Goal: Task Accomplishment & Management: Manage account settings

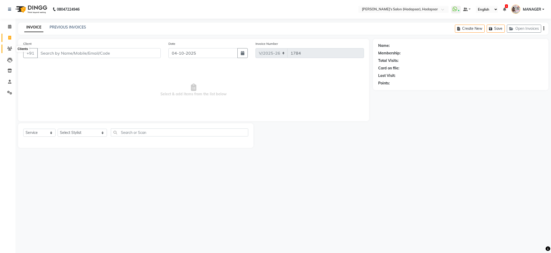
click at [9, 50] on icon at bounding box center [9, 49] width 5 height 4
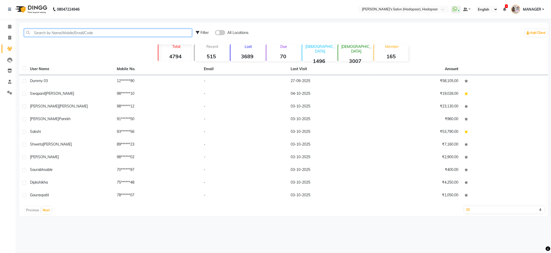
click at [77, 33] on input "text" at bounding box center [108, 33] width 168 height 8
type input "s"
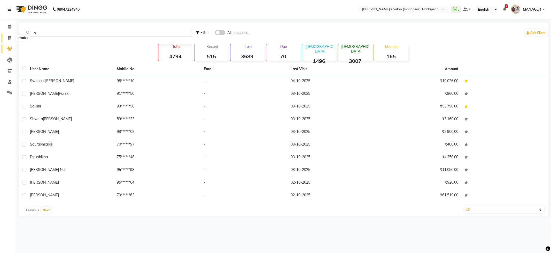
click at [7, 36] on span at bounding box center [9, 38] width 9 height 6
select select "service"
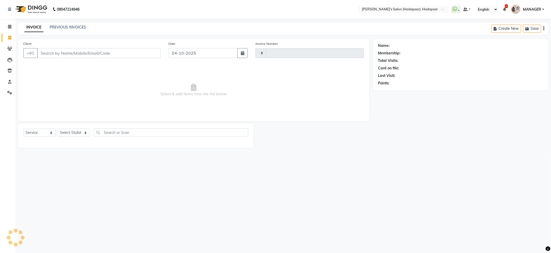
type input "1784"
select select "108"
click at [10, 26] on icon at bounding box center [9, 27] width 3 height 4
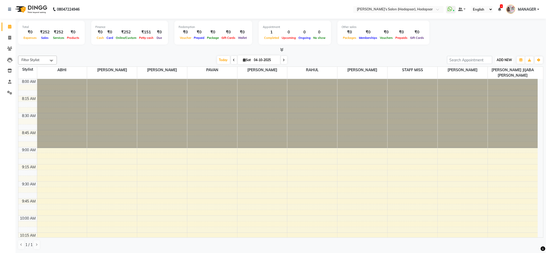
click at [499, 62] on span "ADD NEW" at bounding box center [504, 60] width 15 height 4
click at [488, 70] on button "Add Appointment" at bounding box center [492, 70] width 41 height 7
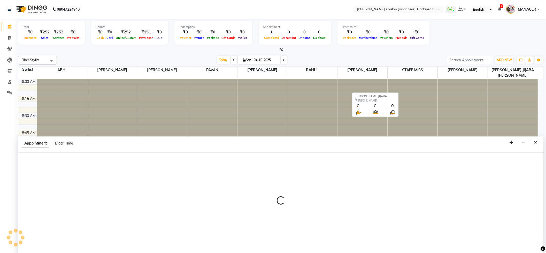
scroll to position [0, 0]
select select "tentative"
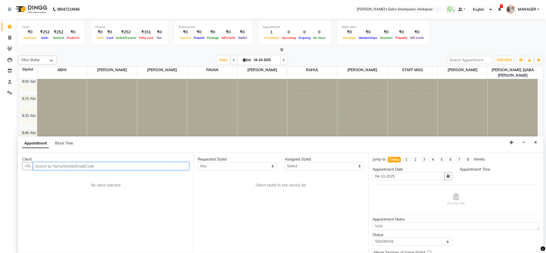
select select "540"
click at [53, 167] on input "text" at bounding box center [111, 166] width 156 height 8
click at [59, 177] on span "[PERSON_NAME]" at bounding box center [56, 177] width 33 height 5
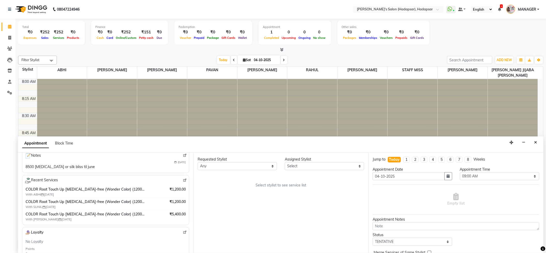
scroll to position [52, 0]
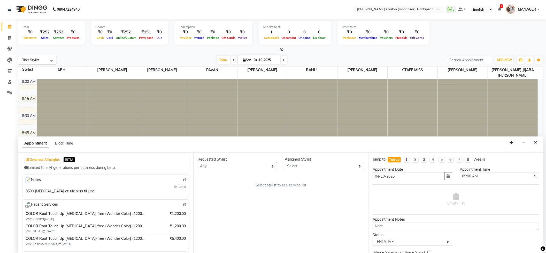
type input "89******66"
click at [225, 166] on select "Any ABHI [PERSON_NAME] [PERSON_NAME] [PERSON_NAME] PRIYA [PERSON_NAME] [PERSON_…" at bounding box center [237, 166] width 79 height 8
select select "9451"
click at [198, 162] on select "Any ABHI [PERSON_NAME] [PERSON_NAME] [PERSON_NAME] PRIYA [PERSON_NAME] [PERSON_…" at bounding box center [237, 166] width 79 height 8
select select "9451"
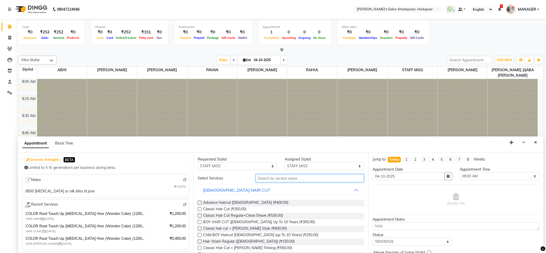
click at [281, 178] on input "text" at bounding box center [310, 178] width 109 height 8
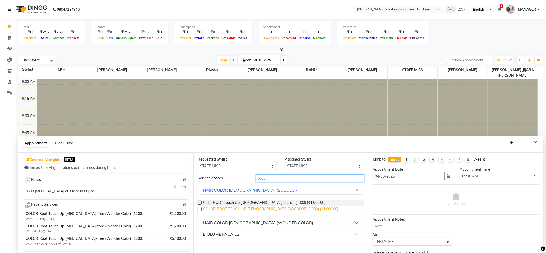
type input "root"
click at [246, 207] on span "COLOR ROOT TOUCH UP [DEMOGRAPHIC_DATA](SOCOLOR) (1000) (₹1,000.00)" at bounding box center [270, 209] width 135 height 6
checkbox input "false"
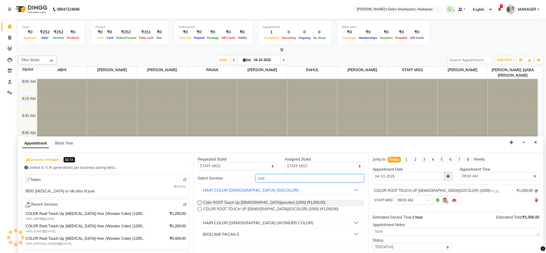
click at [277, 176] on input "root" at bounding box center [310, 178] width 109 height 8
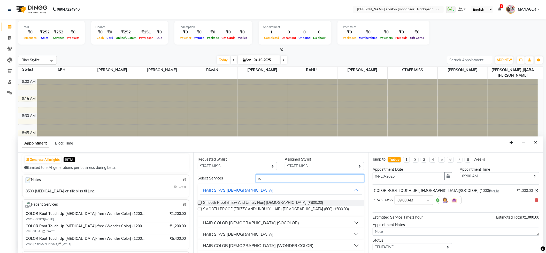
type input "r"
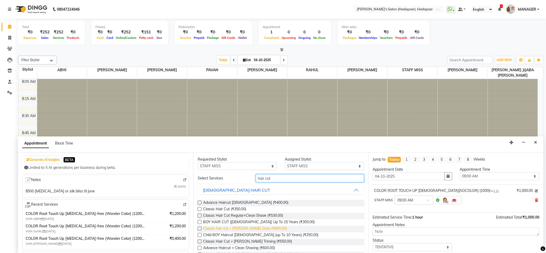
scroll to position [70, 0]
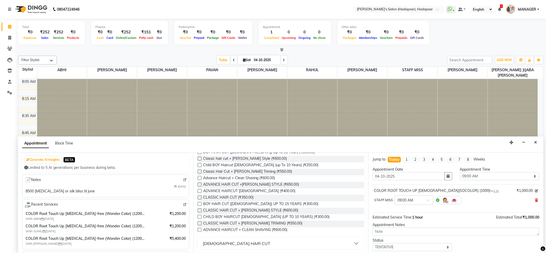
type input "hair cut"
click at [233, 239] on button "[DEMOGRAPHIC_DATA] HAIR CUT" at bounding box center [281, 242] width 163 height 9
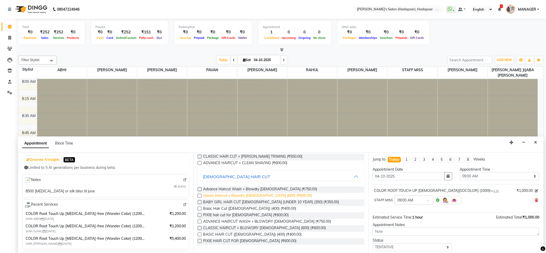
drag, startPoint x: 253, startPoint y: 190, endPoint x: 256, endPoint y: 192, distance: 4.2
click at [254, 190] on span "Advance Haircut Wash + Blowdry [DEMOGRAPHIC_DATA] (₹750.00)" at bounding box center [260, 189] width 114 height 6
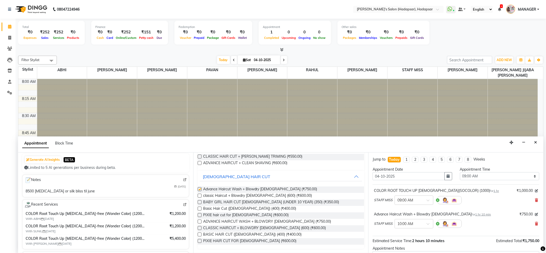
checkbox input "false"
click at [403, 199] on input "text" at bounding box center [409, 199] width 23 height 5
click at [410, 198] on input "text" at bounding box center [409, 199] width 23 height 5
drag, startPoint x: 402, startPoint y: 195, endPoint x: 406, endPoint y: 199, distance: 6.3
click at [404, 198] on div "STAFF MISS × 09:00 AM" at bounding box center [418, 199] width 88 height 13
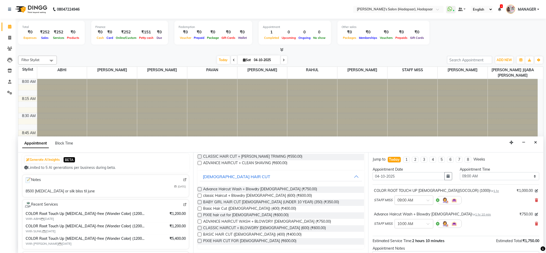
click at [404, 199] on input "text" at bounding box center [409, 199] width 23 height 5
click at [403, 199] on input "text" at bounding box center [409, 199] width 23 height 5
click at [399, 215] on div "03:30 PM" at bounding box center [414, 217] width 38 height 10
click at [406, 222] on input "text" at bounding box center [409, 222] width 23 height 5
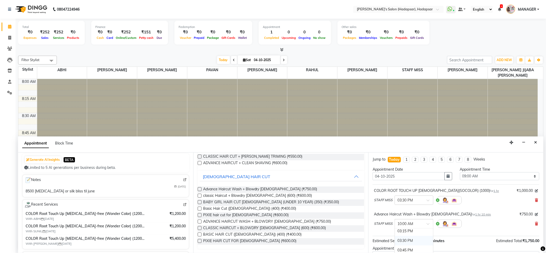
click at [408, 239] on div "03:30 PM" at bounding box center [414, 241] width 38 height 10
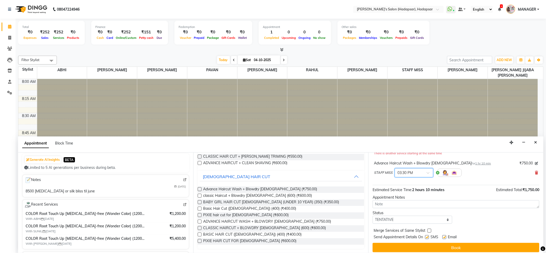
scroll to position [60, 0]
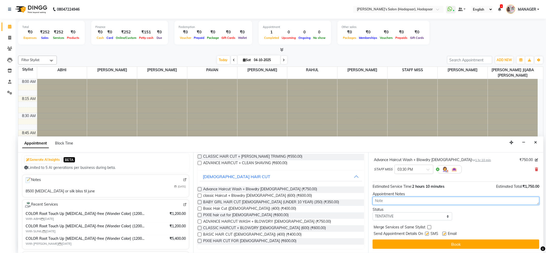
click at [383, 199] on textarea at bounding box center [456, 200] width 167 height 8
click at [387, 203] on textarea at bounding box center [456, 200] width 167 height 8
click at [389, 200] on textarea at bounding box center [456, 200] width 167 height 8
click at [400, 215] on select "Select TENTATIVE CONFIRM CHECK-IN UPCOMING" at bounding box center [412, 216] width 79 height 8
select select "confirm booking"
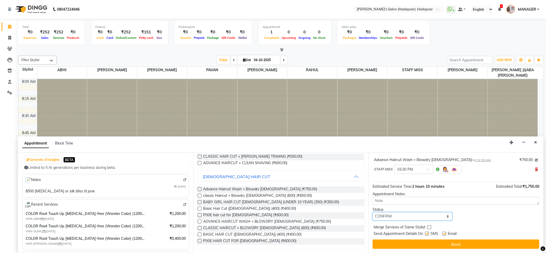
click at [373, 212] on select "Select TENTATIVE CONFIRM CHECK-IN UPCOMING" at bounding box center [412, 216] width 79 height 8
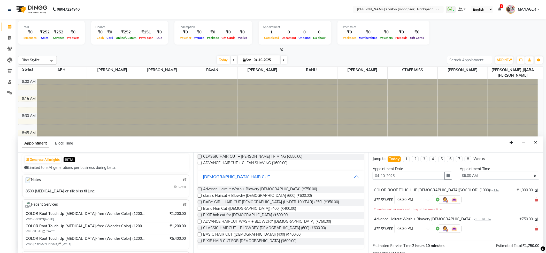
scroll to position [0, 0]
click at [480, 175] on select "Select 09:00 AM 09:15 AM 09:30 AM 09:45 AM 10:00 AM 10:15 AM 10:30 AM 10:45 AM …" at bounding box center [499, 176] width 79 height 8
select select "930"
click at [460, 172] on select "Select 09:00 AM 09:15 AM 09:30 AM 09:45 AM 10:00 AM 10:15 AM 10:30 AM 10:45 AM …" at bounding box center [499, 176] width 79 height 8
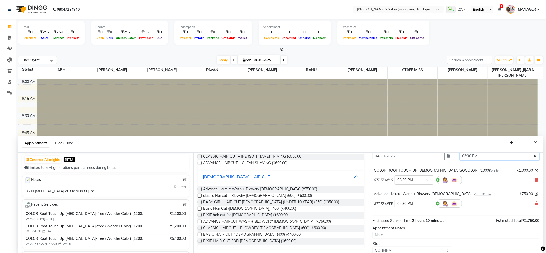
scroll to position [55, 0]
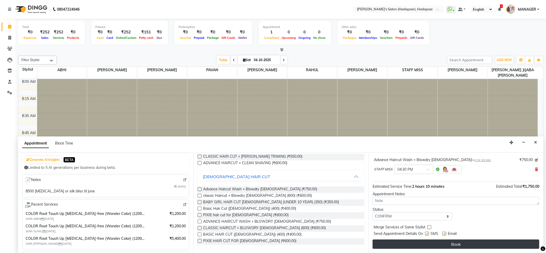
click at [458, 243] on button "Book" at bounding box center [456, 243] width 167 height 9
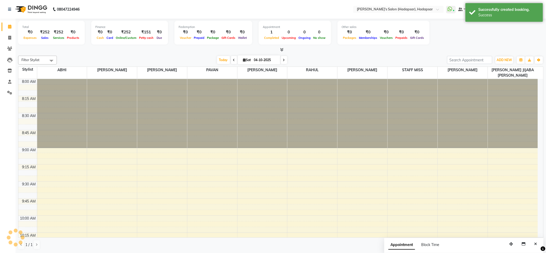
scroll to position [0, 0]
click at [6, 46] on span at bounding box center [9, 49] width 9 height 6
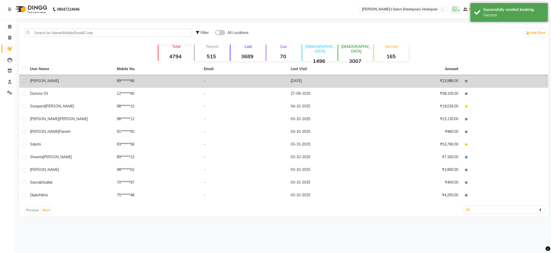
click at [41, 79] on span "[PERSON_NAME]" at bounding box center [44, 80] width 29 height 5
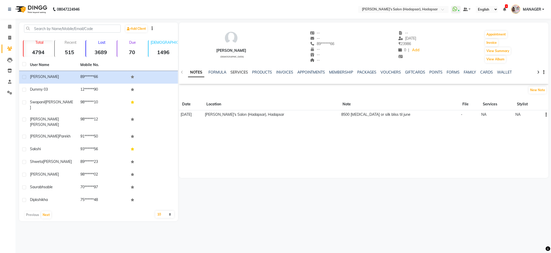
click at [235, 70] on link "SERVICES" at bounding box center [240, 72] width 18 height 5
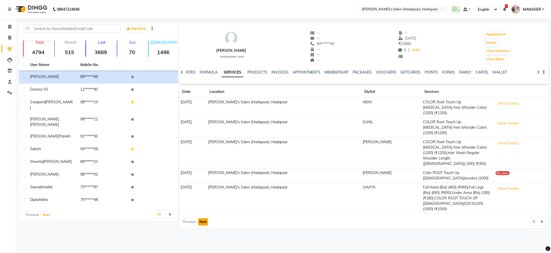
click at [203, 218] on button "Next" at bounding box center [203, 221] width 10 height 7
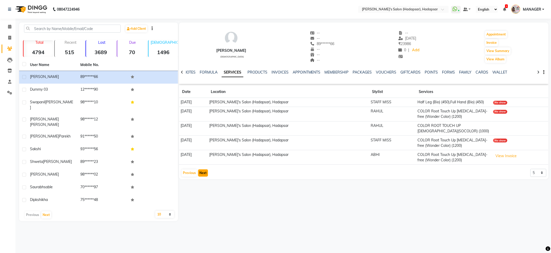
click at [204, 174] on button "Next" at bounding box center [203, 172] width 10 height 7
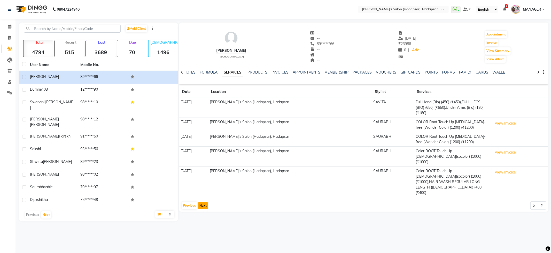
click at [204, 202] on button "Next" at bounding box center [203, 205] width 10 height 7
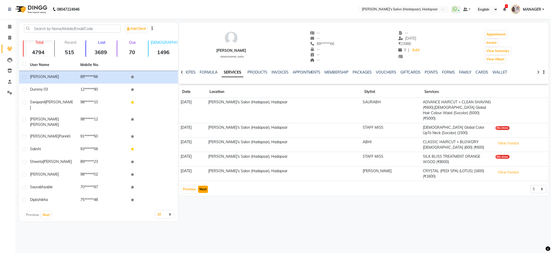
click at [204, 185] on button "Next" at bounding box center [203, 188] width 10 height 7
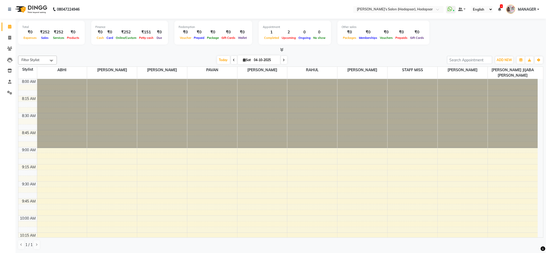
select select "service"
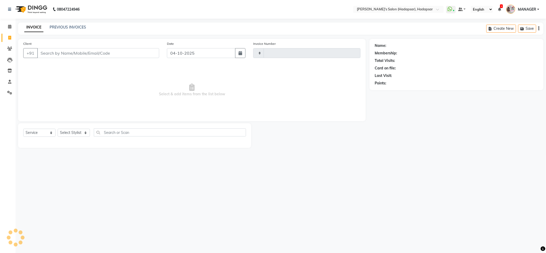
type input "1784"
select select "108"
click at [7, 47] on icon at bounding box center [9, 49] width 5 height 4
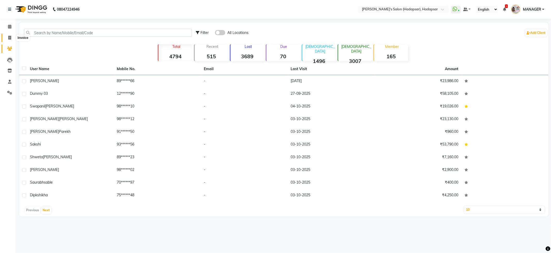
click at [8, 39] on icon at bounding box center [9, 38] width 3 height 4
select select "service"
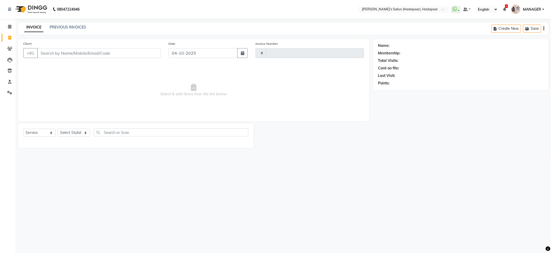
type input "1784"
select select "108"
click at [74, 25] on link "PREVIOUS INVOICES" at bounding box center [68, 27] width 36 height 5
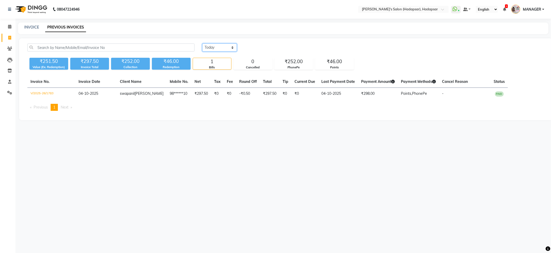
click at [224, 47] on select "[DATE] [DATE] Custom Range" at bounding box center [219, 47] width 35 height 8
click at [202, 43] on select "[DATE] [DATE] Custom Range" at bounding box center [219, 47] width 35 height 8
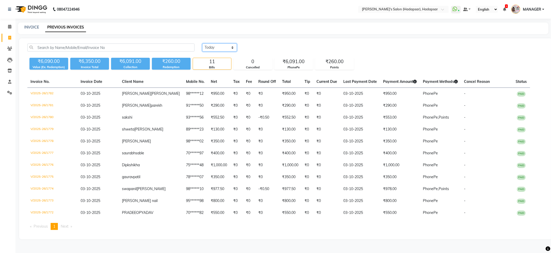
click at [218, 48] on select "[DATE] [DATE] Custom Range" at bounding box center [219, 47] width 35 height 8
select select "range"
click at [202, 43] on select "[DATE] [DATE] Custom Range" at bounding box center [219, 47] width 35 height 8
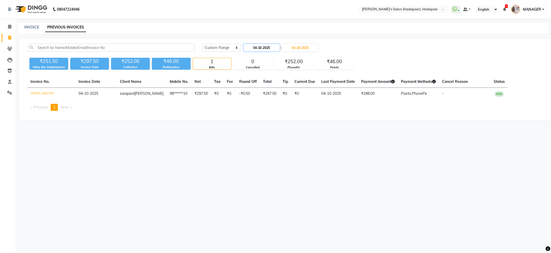
click at [266, 48] on input "04-10-2025" at bounding box center [262, 47] width 36 height 7
select select "10"
select select "2025"
click at [265, 75] on div "1" at bounding box center [265, 74] width 8 height 8
type input "01-10-2025"
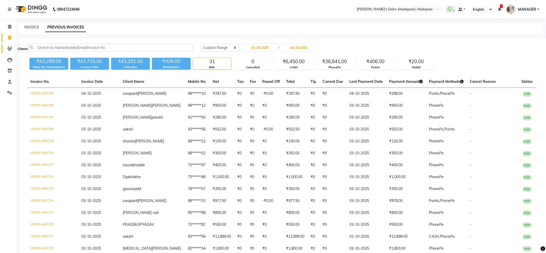
click at [5, 49] on span at bounding box center [9, 49] width 9 height 6
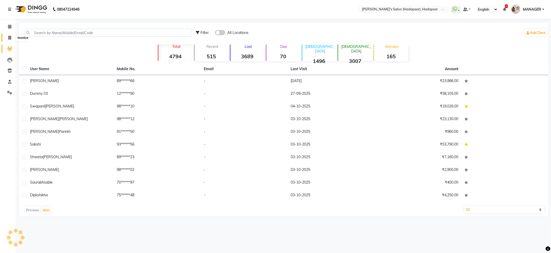
click at [11, 39] on icon at bounding box center [9, 38] width 3 height 4
select select "108"
select select "service"
